Goal: Information Seeking & Learning: Check status

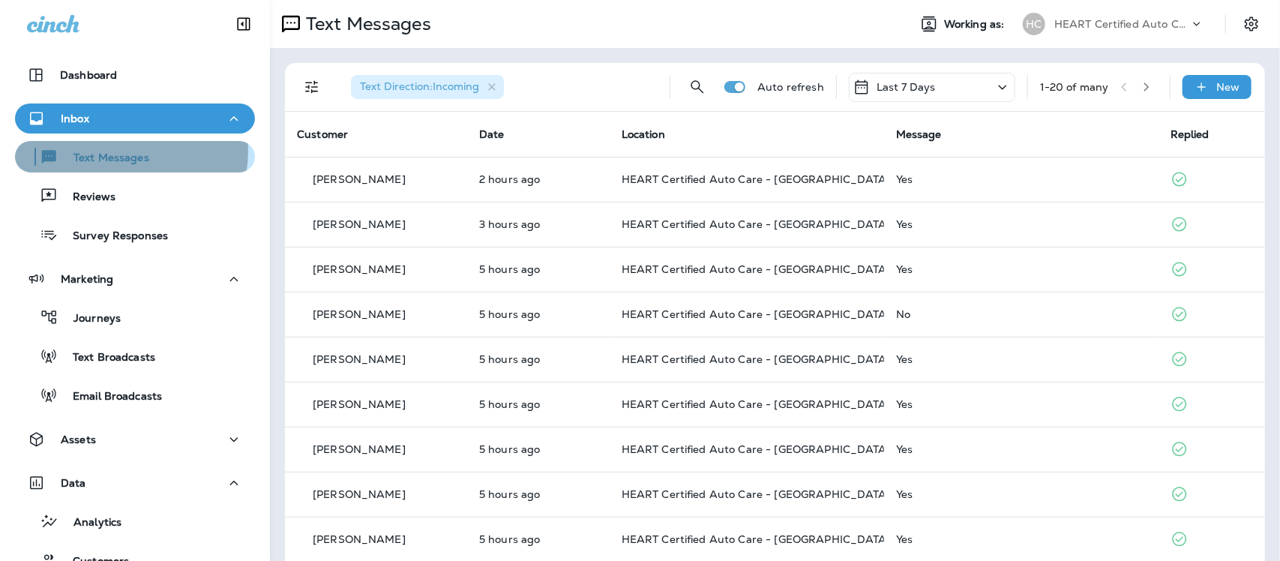
click at [110, 152] on p "Text Messages" at bounding box center [104, 159] width 91 height 14
click at [98, 158] on p "Text Messages" at bounding box center [104, 159] width 91 height 14
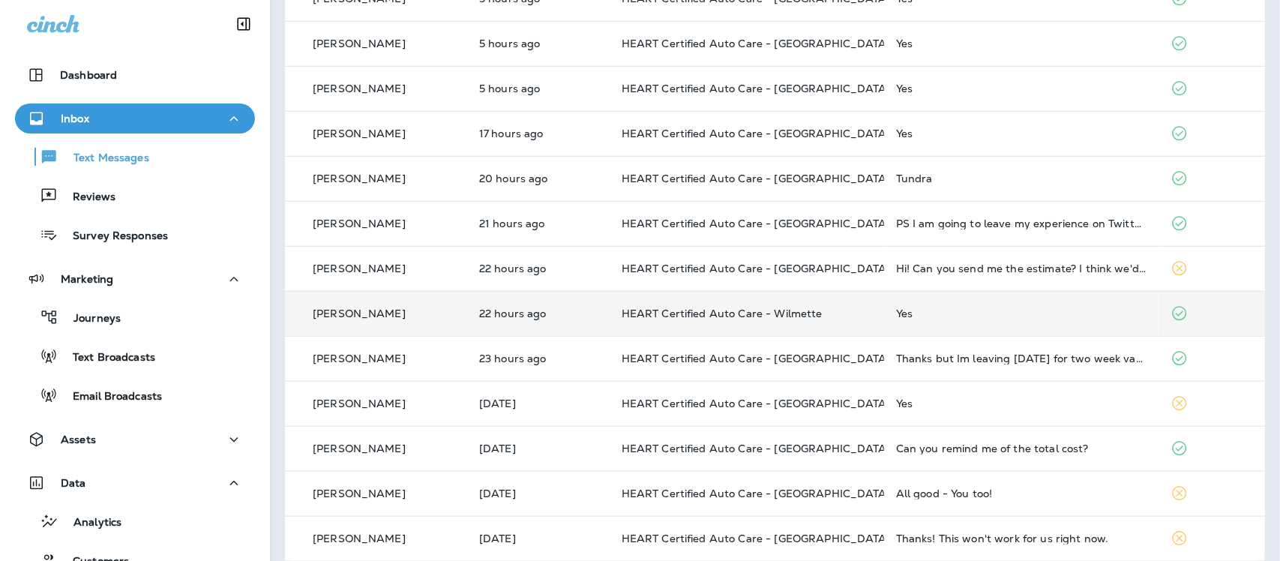
scroll to position [511, 0]
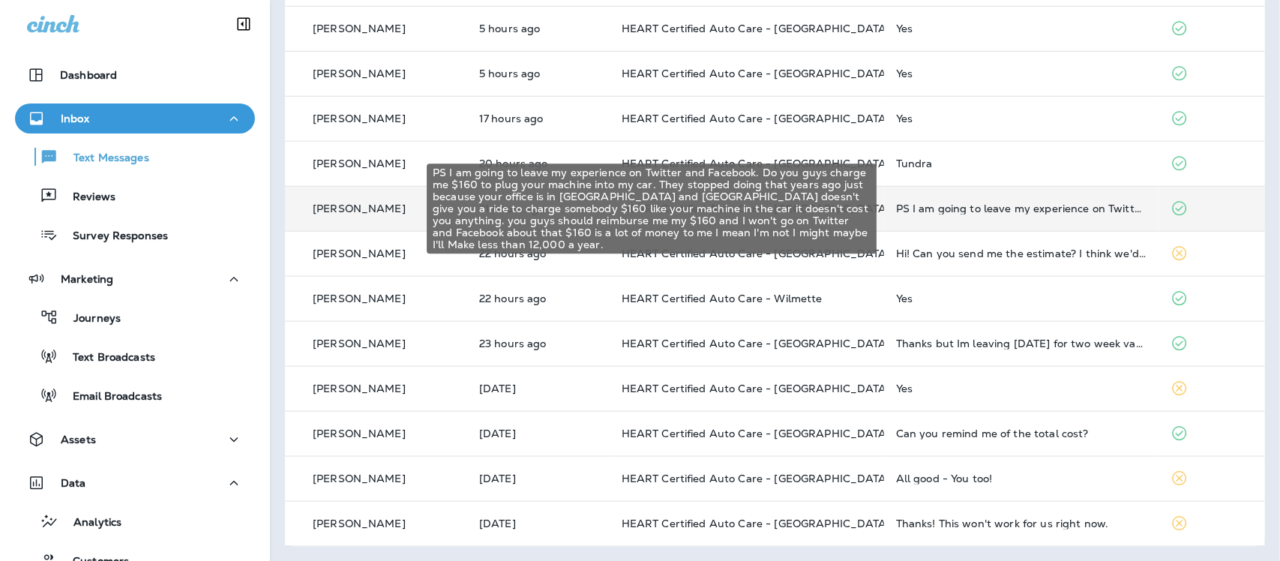
click at [1013, 208] on div "PS I am going to leave my experience on Twitter and Facebook. Do you guys charg…" at bounding box center [1021, 209] width 251 height 12
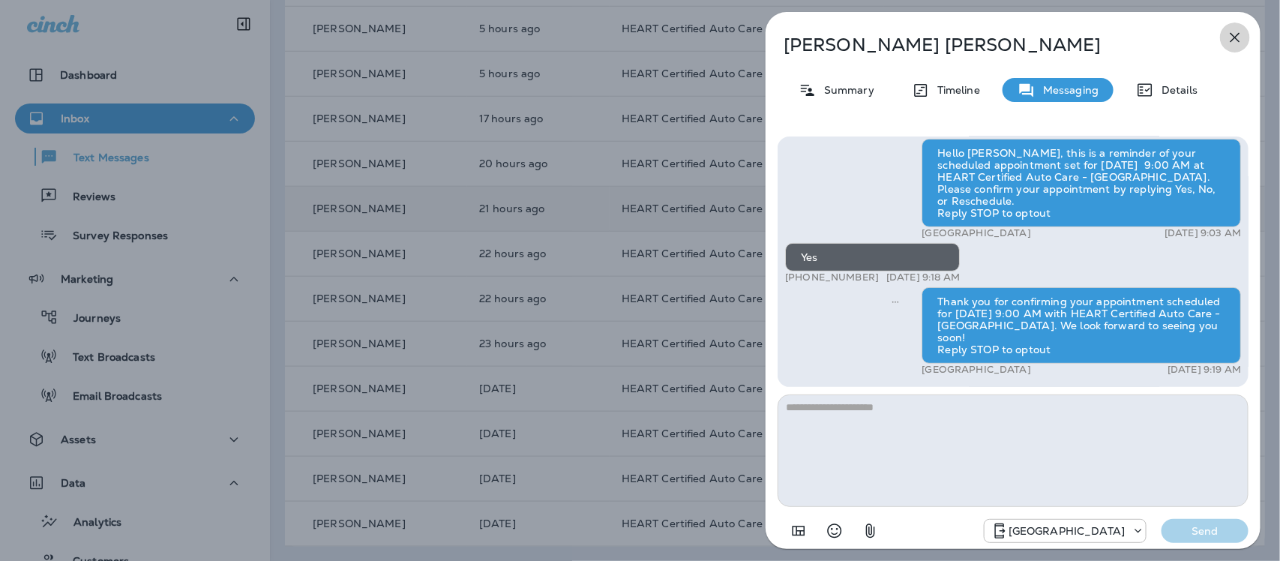
click at [1235, 38] on icon "button" at bounding box center [1236, 38] width 10 height 10
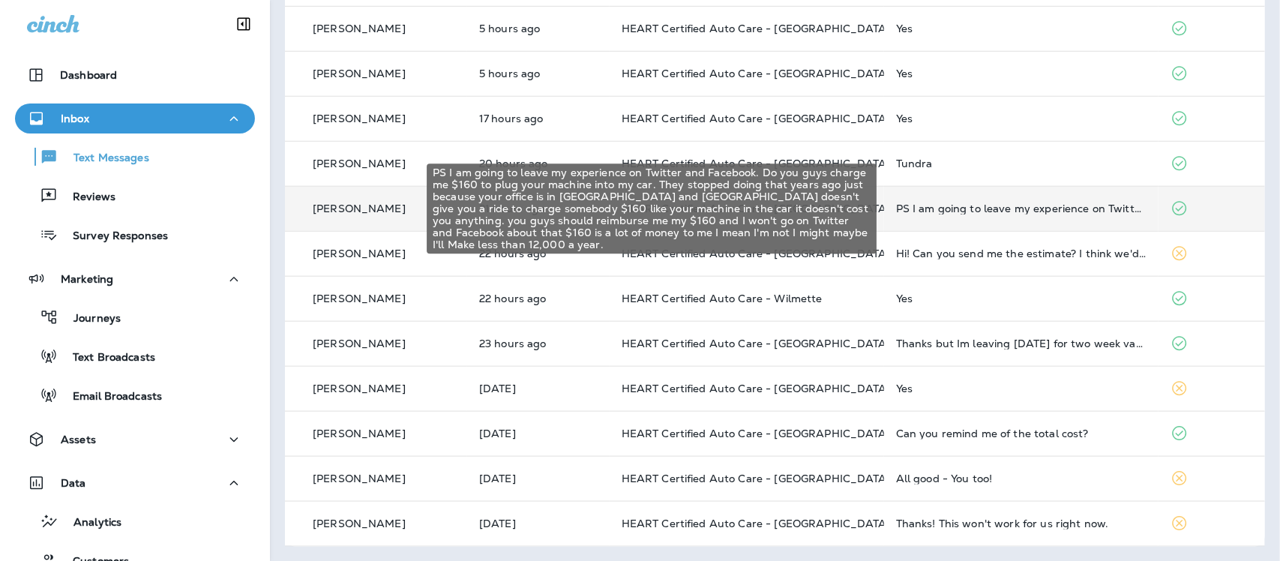
click at [1037, 204] on div "PS I am going to leave my experience on Twitter and Facebook. Do you guys charg…" at bounding box center [1021, 209] width 251 height 12
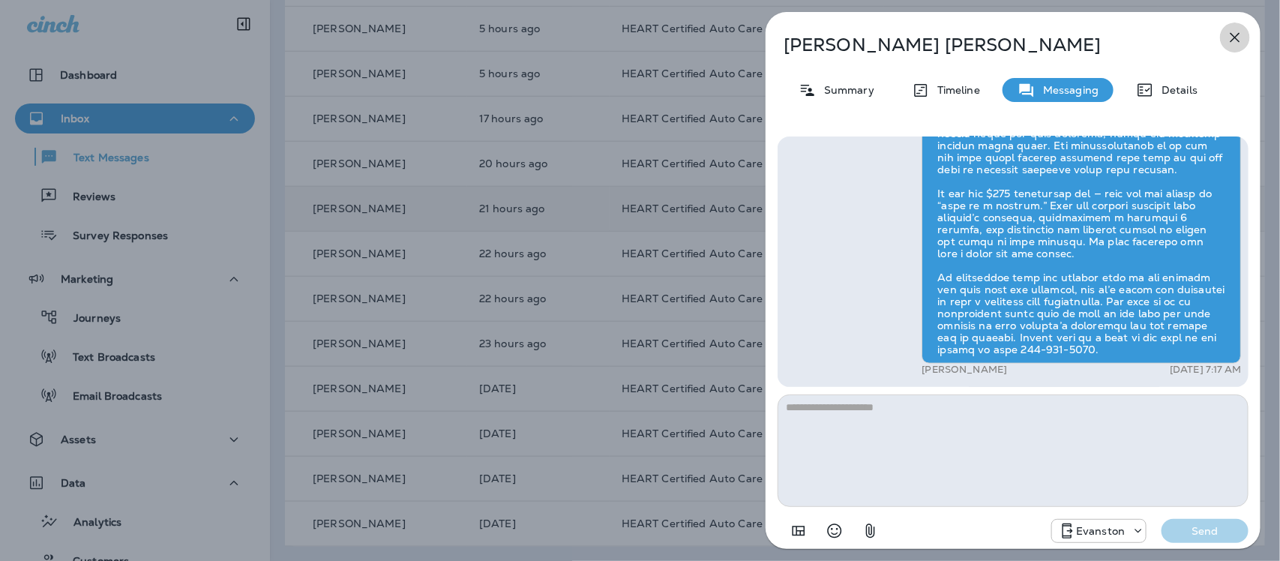
click at [1228, 35] on icon "button" at bounding box center [1235, 38] width 18 height 18
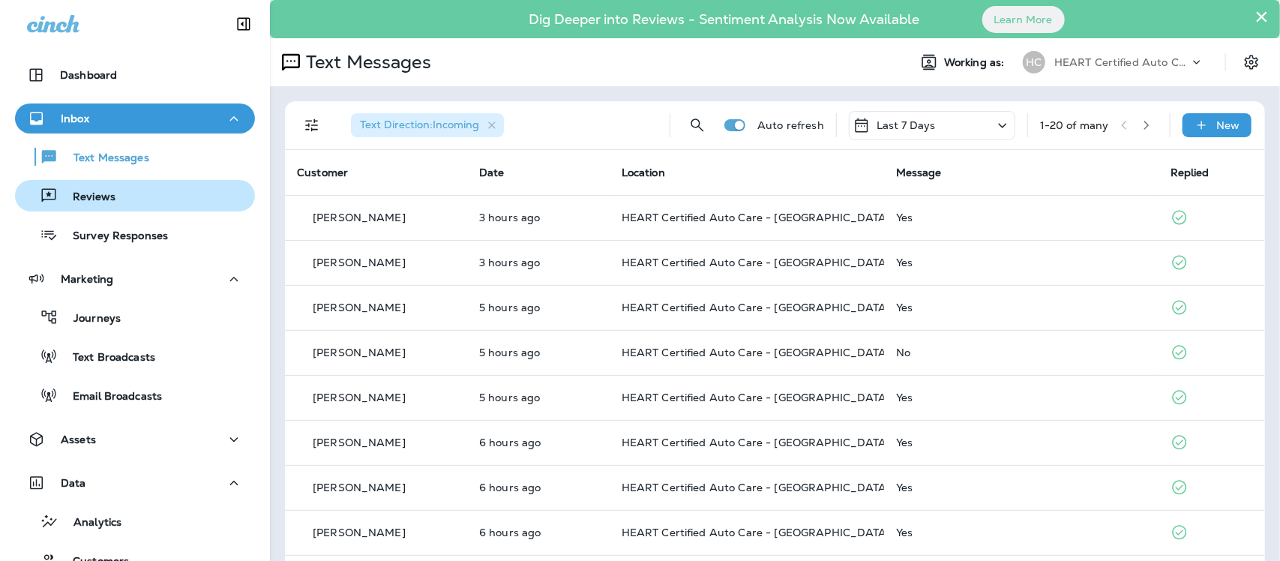
click at [85, 197] on p "Reviews" at bounding box center [87, 198] width 58 height 14
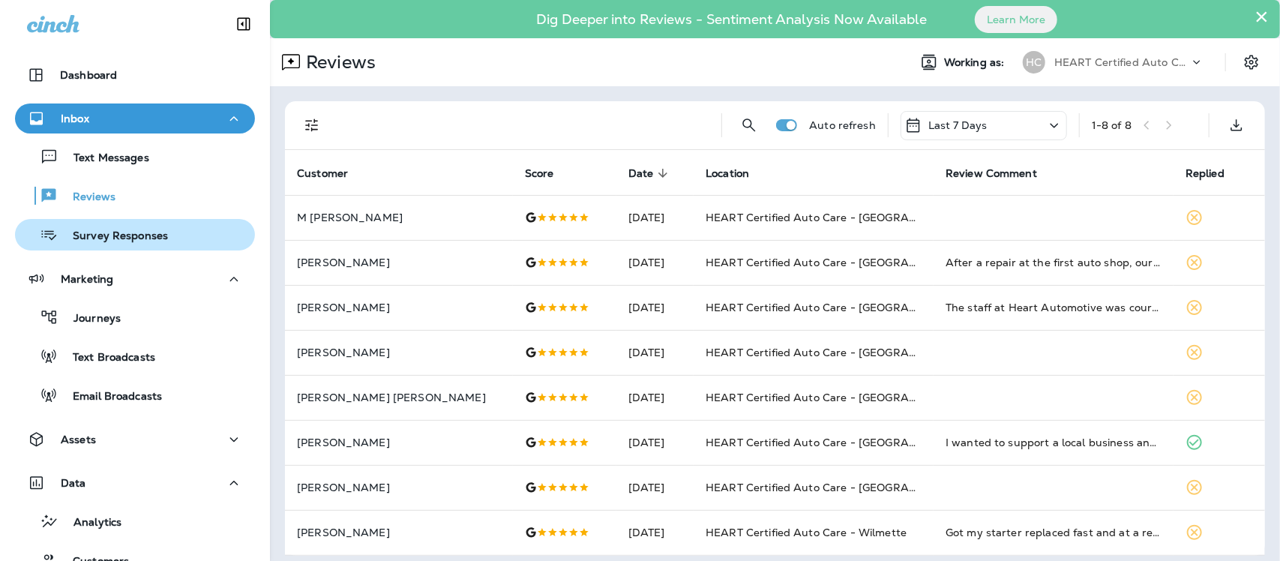
click at [110, 236] on p "Survey Responses" at bounding box center [113, 237] width 110 height 14
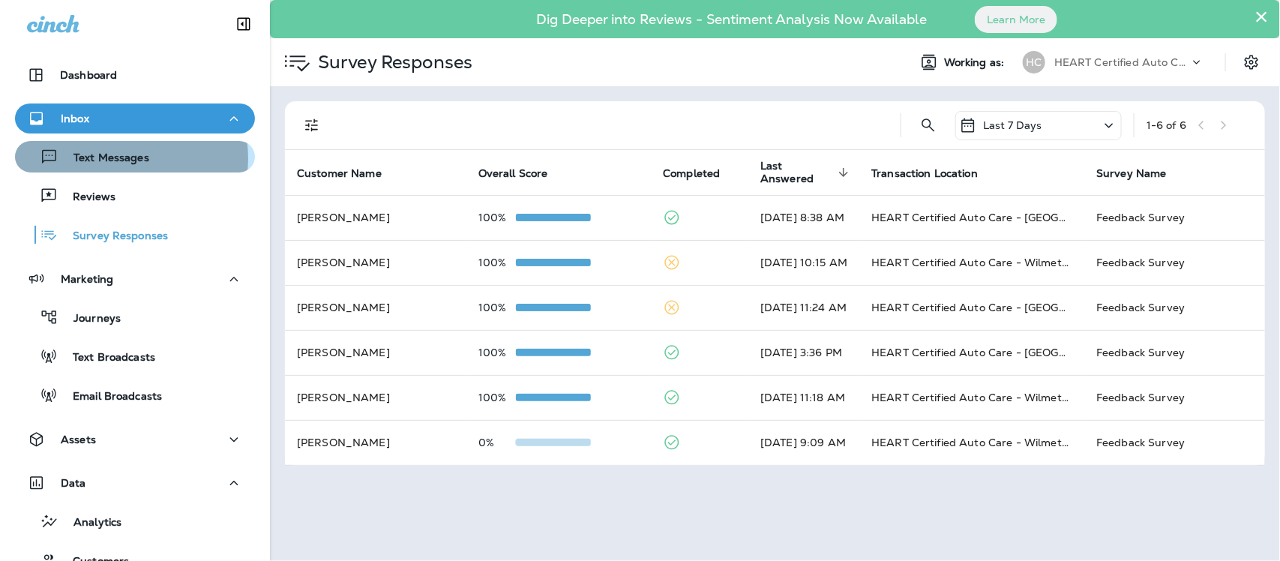
click at [119, 158] on p "Text Messages" at bounding box center [104, 159] width 91 height 14
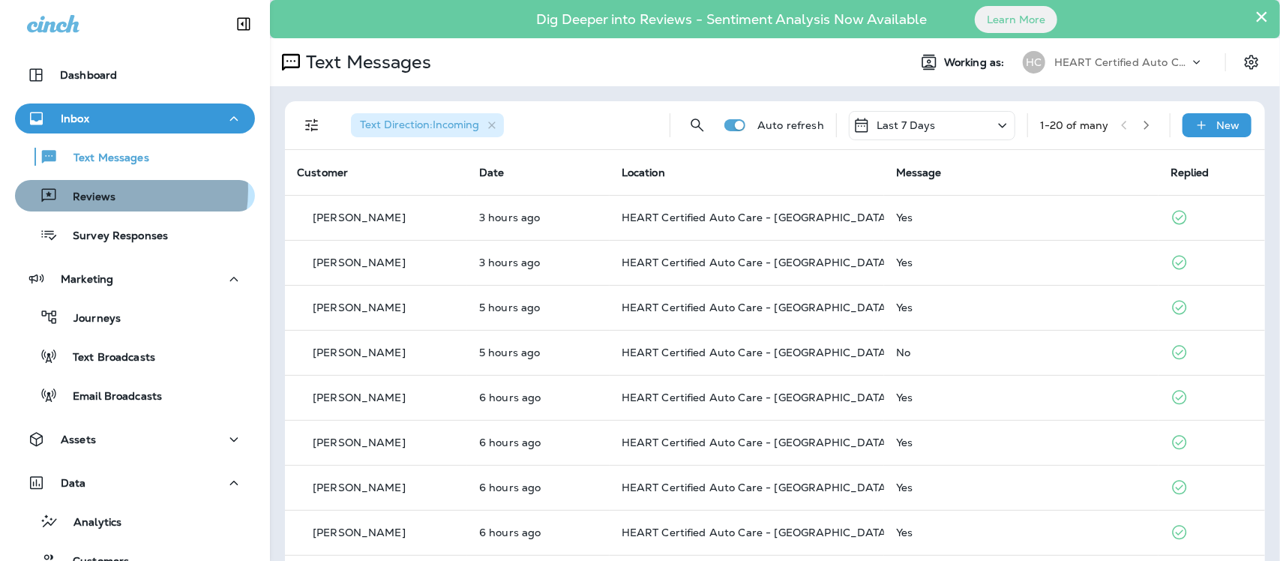
click at [95, 191] on p "Reviews" at bounding box center [87, 198] width 58 height 14
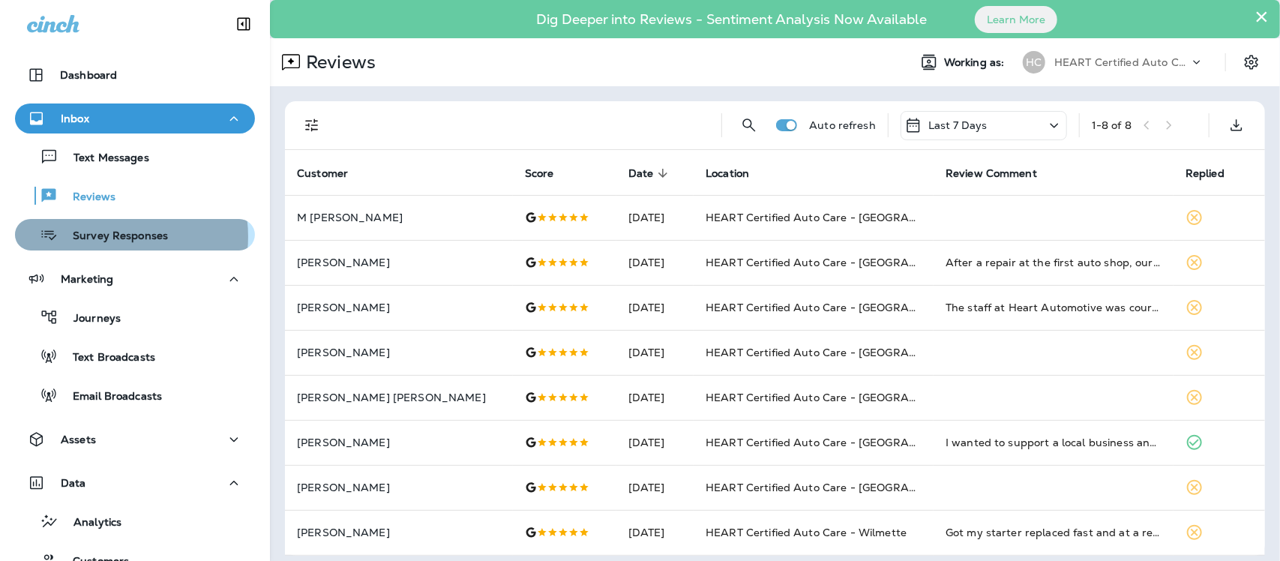
click at [103, 236] on p "Survey Responses" at bounding box center [113, 237] width 110 height 14
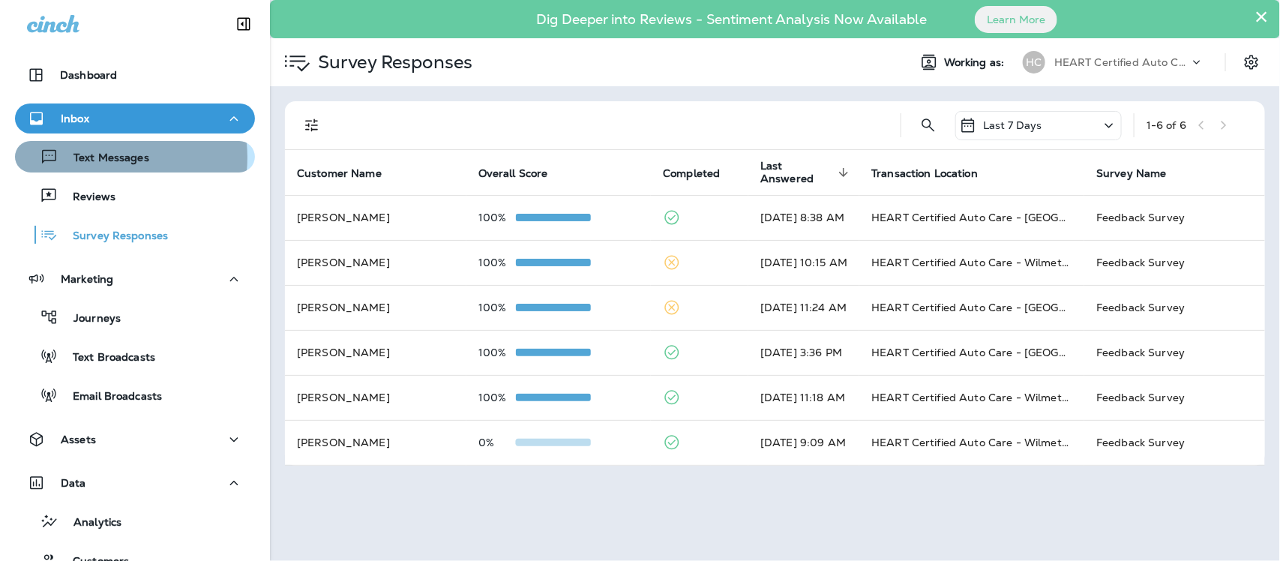
click at [92, 158] on p "Text Messages" at bounding box center [104, 159] width 91 height 14
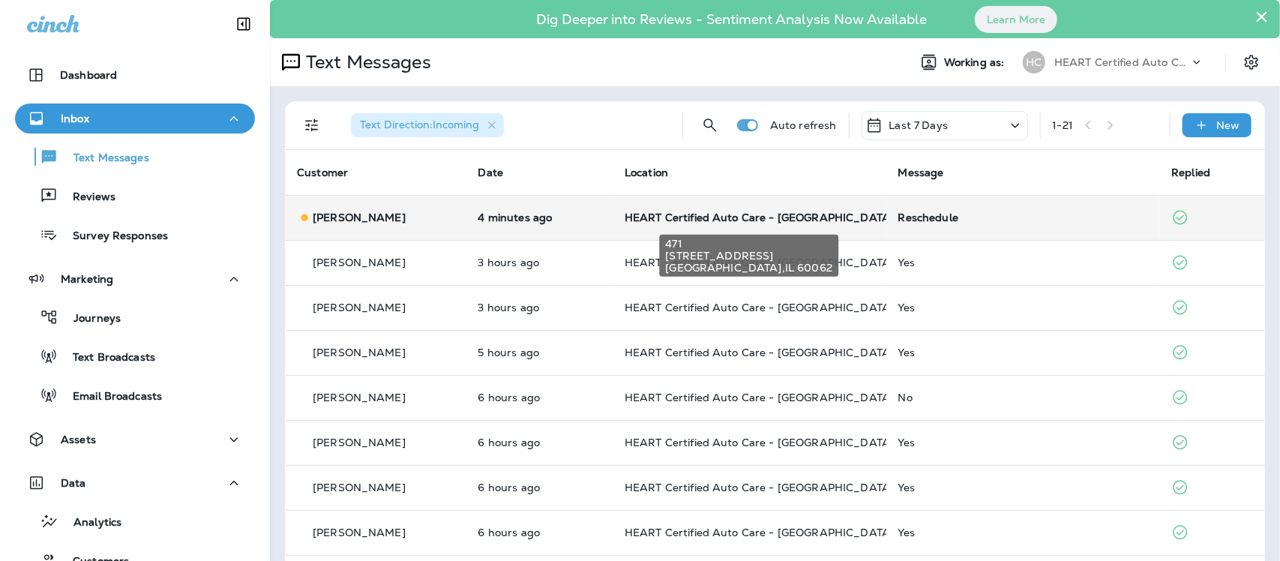
click at [675, 218] on span "HEART Certified Auto Care - [GEOGRAPHIC_DATA]" at bounding box center [759, 218] width 269 height 14
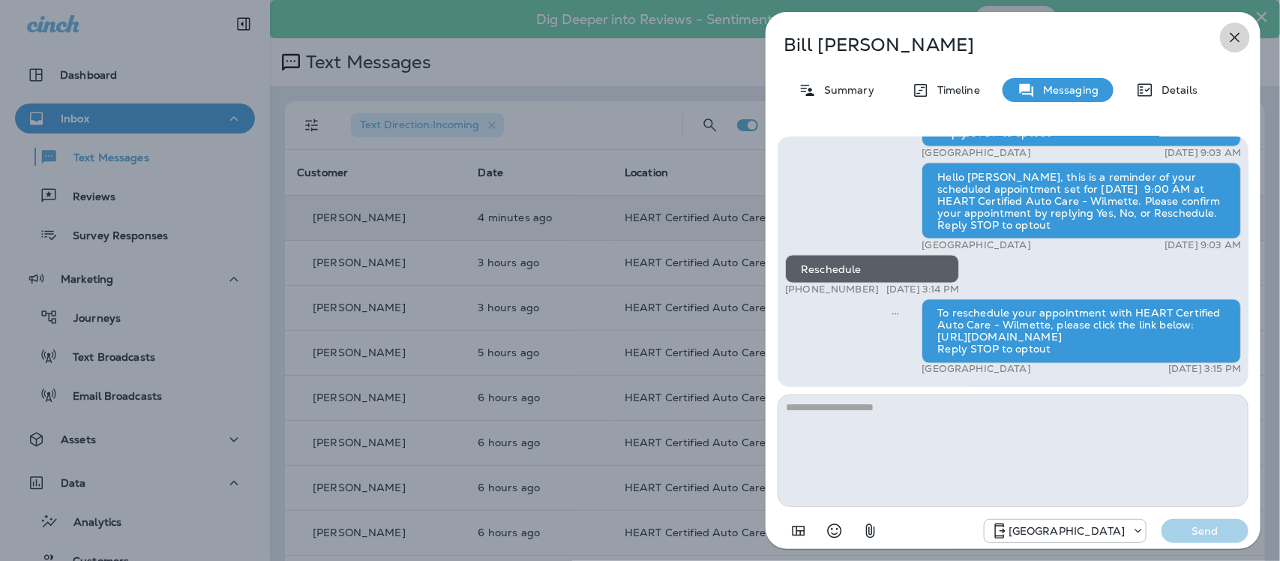
click at [1234, 35] on icon "button" at bounding box center [1235, 38] width 18 height 18
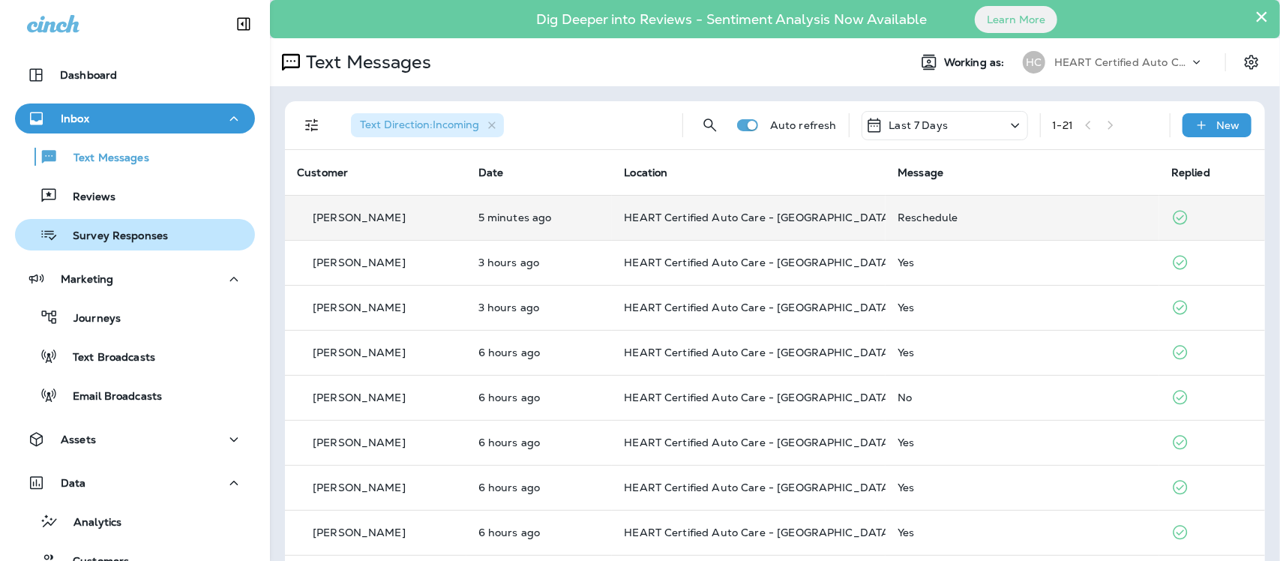
click at [88, 236] on p "Survey Responses" at bounding box center [113, 237] width 110 height 14
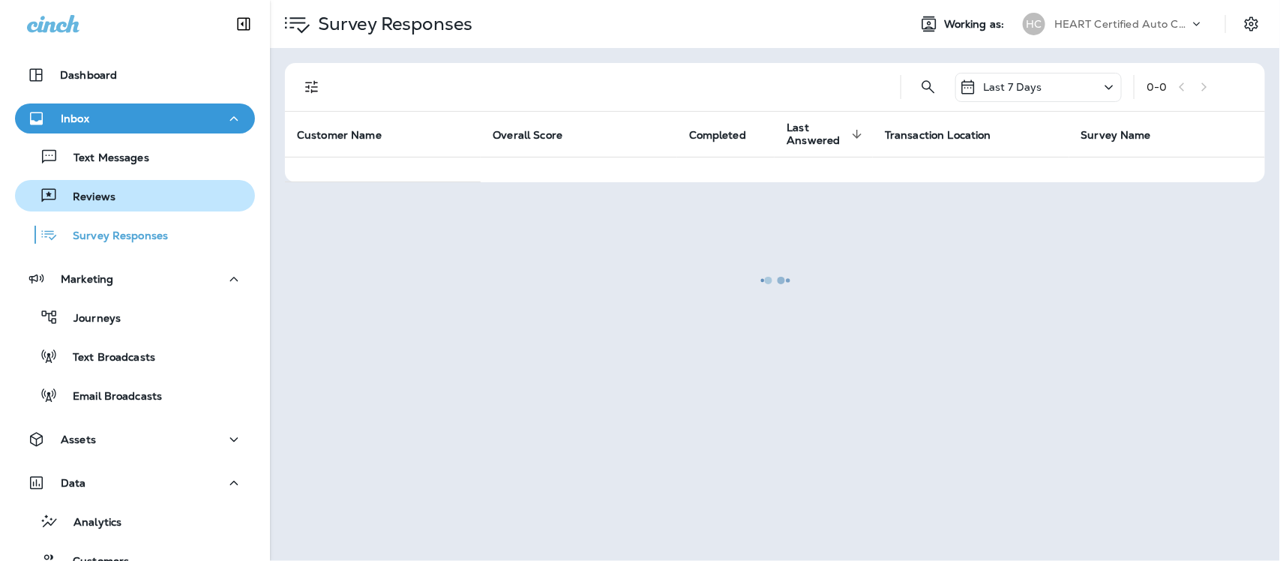
click at [89, 200] on p "Reviews" at bounding box center [87, 198] width 58 height 14
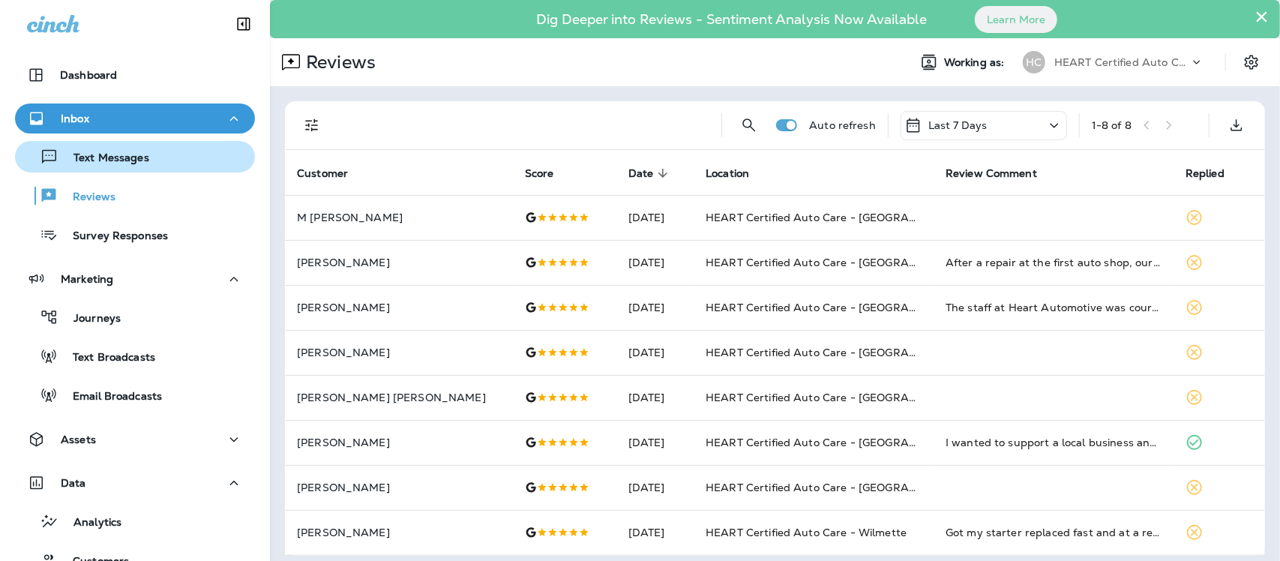
drag, startPoint x: 107, startPoint y: 149, endPoint x: 156, endPoint y: 150, distance: 49.5
click at [110, 143] on button "Text Messages" at bounding box center [135, 157] width 240 height 32
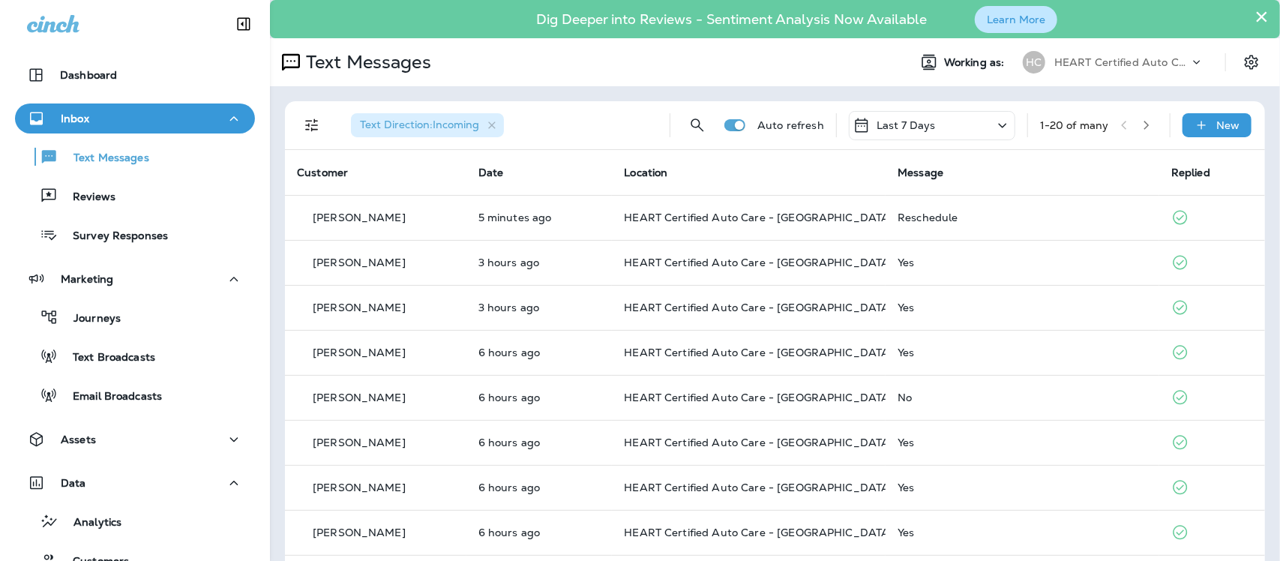
click at [1010, 23] on button "Learn More" at bounding box center [1016, 19] width 83 height 27
click at [1255, 13] on button "×" at bounding box center [1262, 17] width 14 height 24
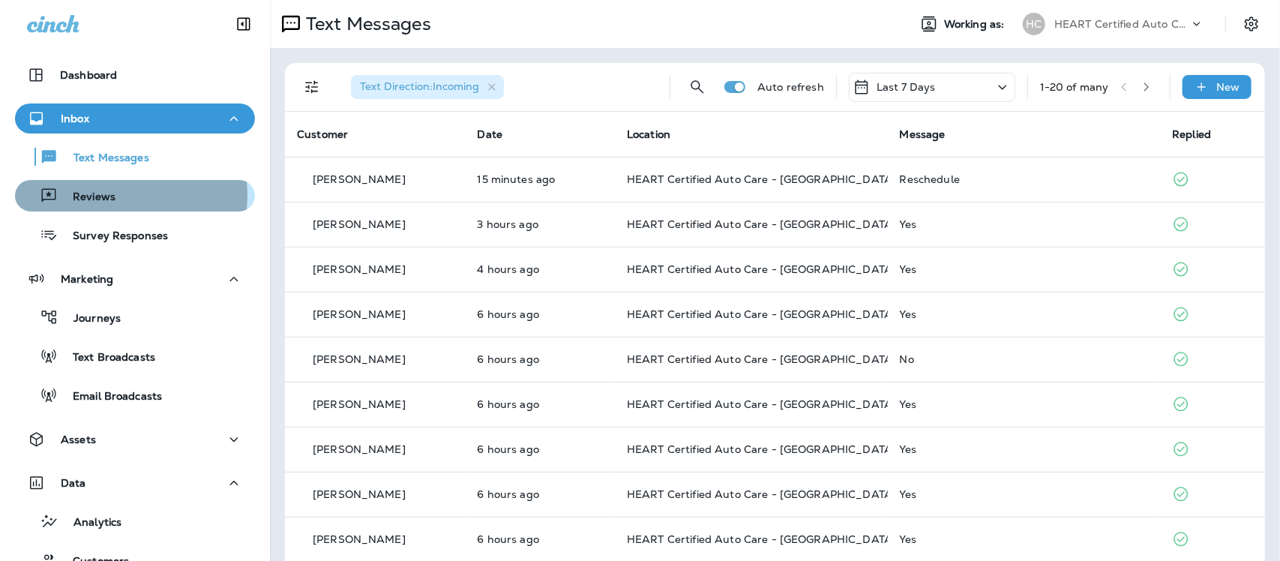
click at [88, 195] on p "Reviews" at bounding box center [87, 198] width 58 height 14
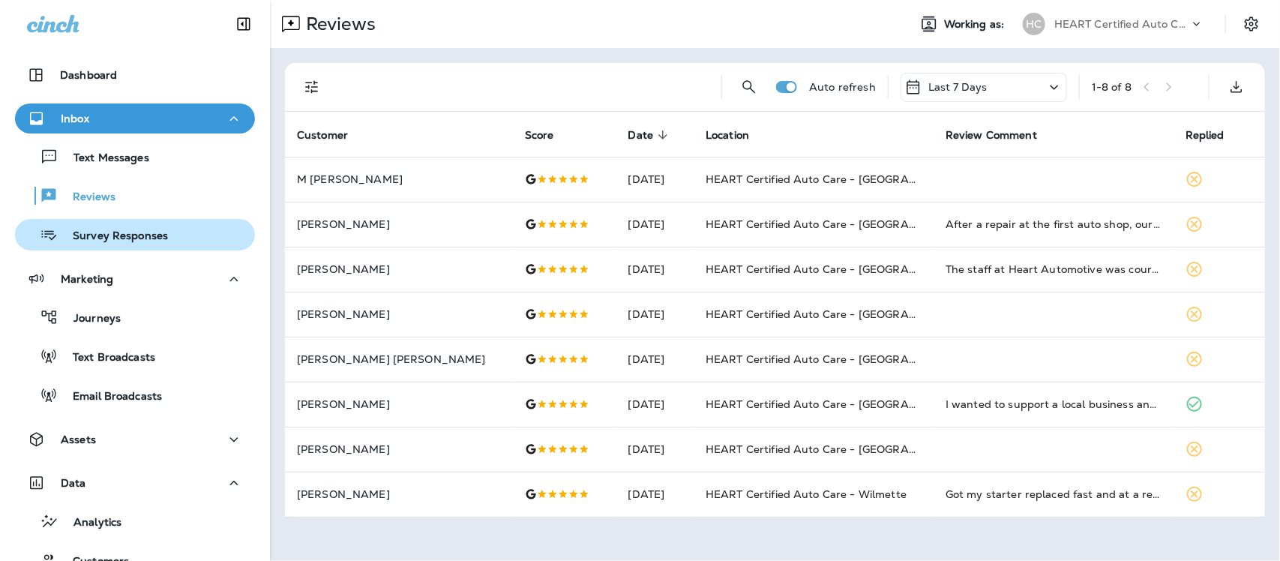
click at [121, 230] on p "Survey Responses" at bounding box center [113, 237] width 110 height 14
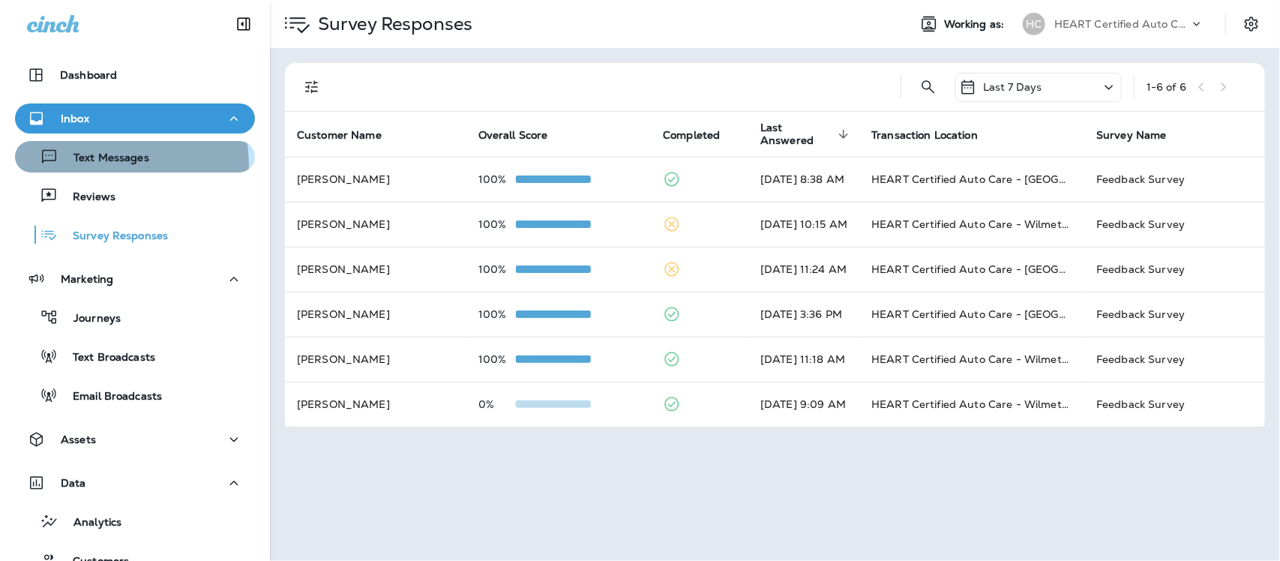
click at [95, 165] on p "Text Messages" at bounding box center [104, 159] width 91 height 14
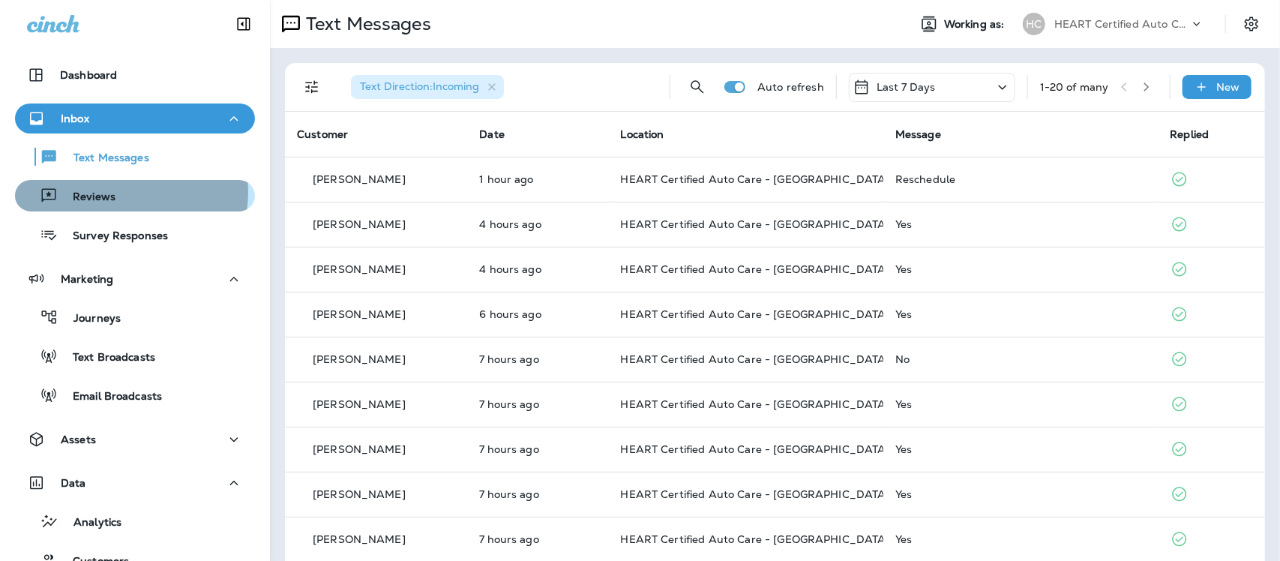
click at [104, 192] on p "Reviews" at bounding box center [87, 198] width 58 height 14
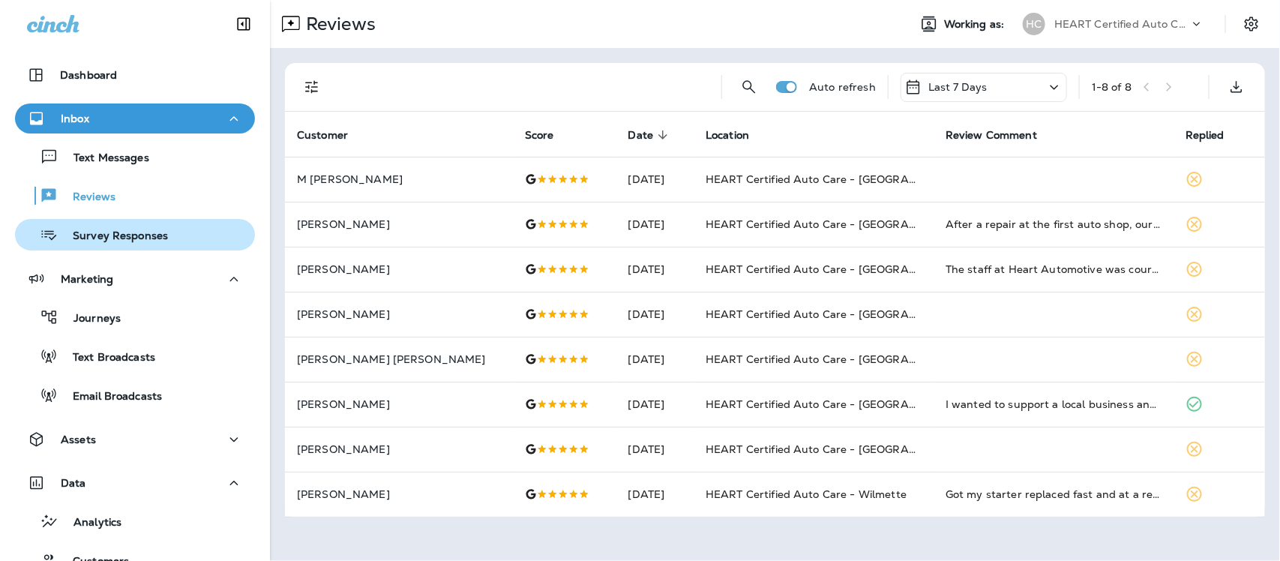
click at [98, 230] on p "Survey Responses" at bounding box center [113, 237] width 110 height 14
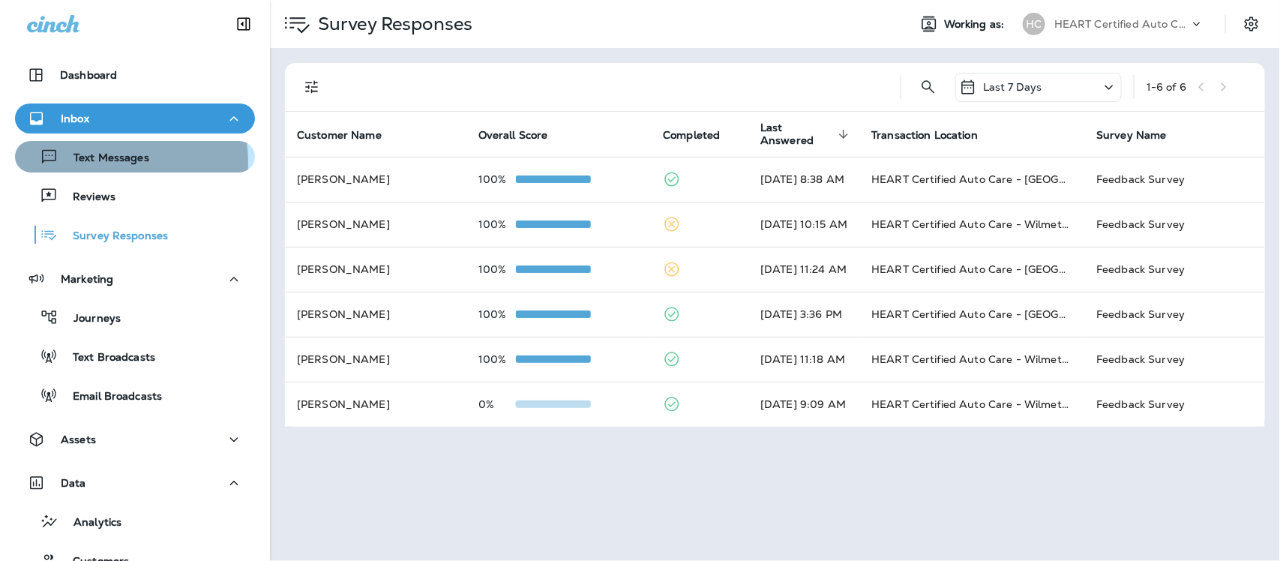
click at [103, 161] on p "Text Messages" at bounding box center [104, 159] width 91 height 14
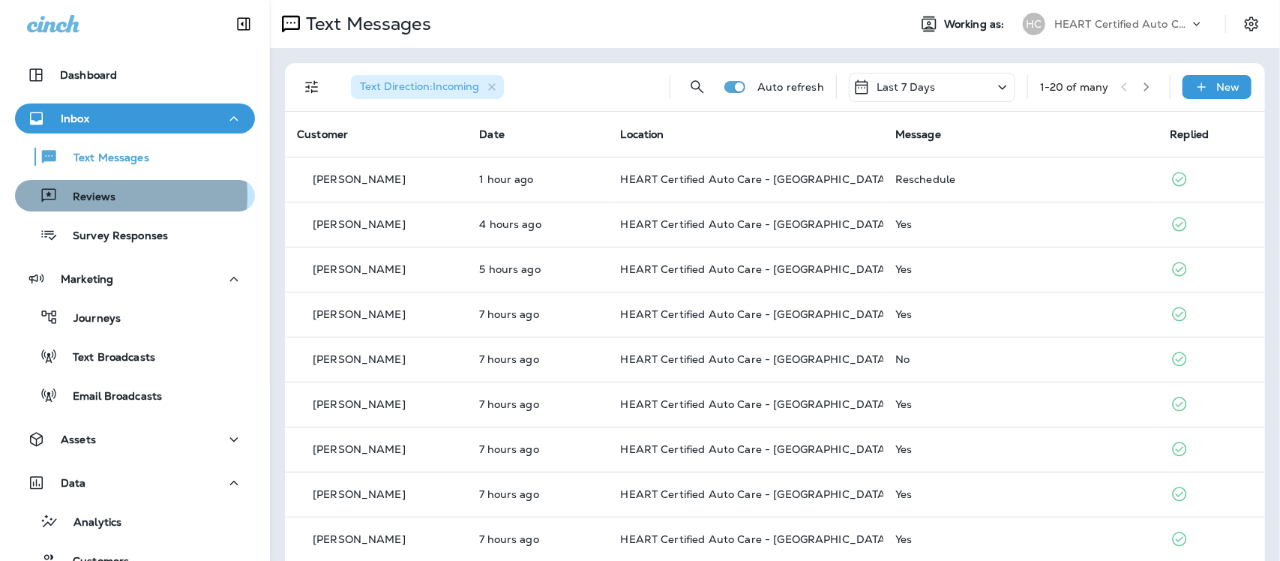
click at [71, 196] on p "Reviews" at bounding box center [87, 198] width 58 height 14
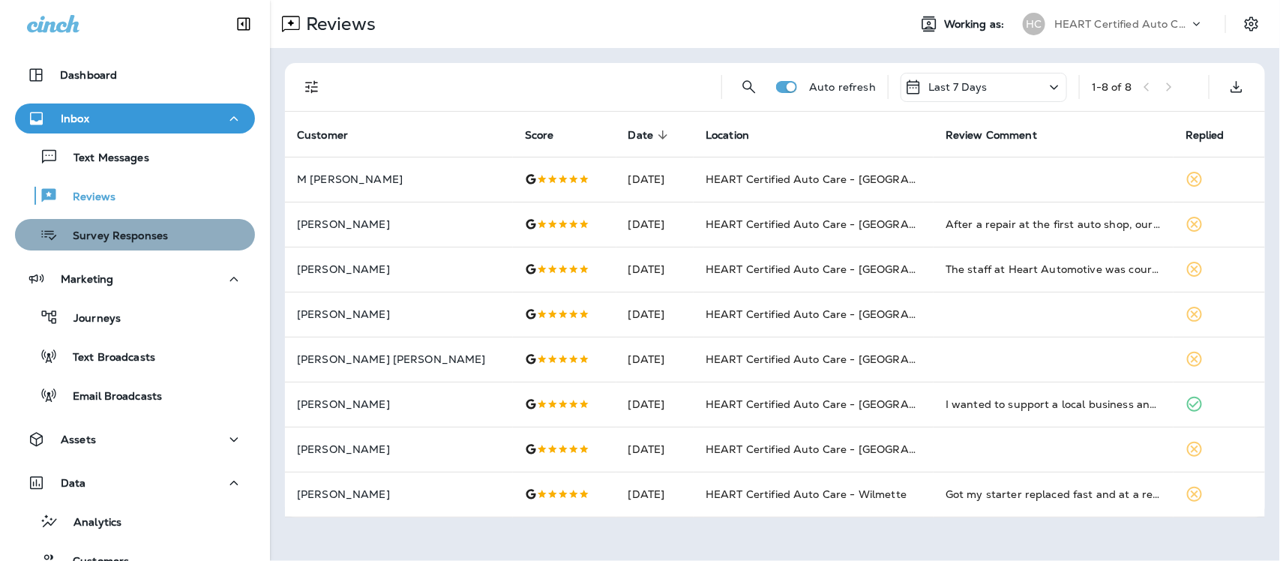
click at [139, 230] on p "Survey Responses" at bounding box center [113, 237] width 110 height 14
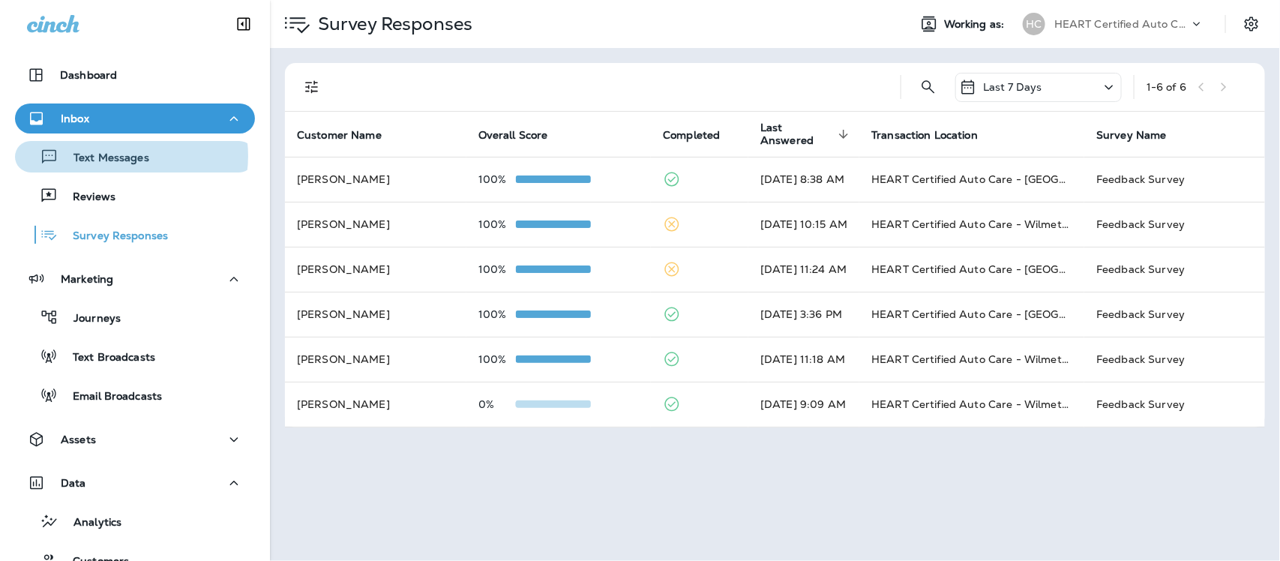
drag, startPoint x: 125, startPoint y: 156, endPoint x: 104, endPoint y: 14, distance: 144.0
click at [125, 154] on p "Text Messages" at bounding box center [104, 159] width 91 height 14
